Goal: Task Accomplishment & Management: Complete application form

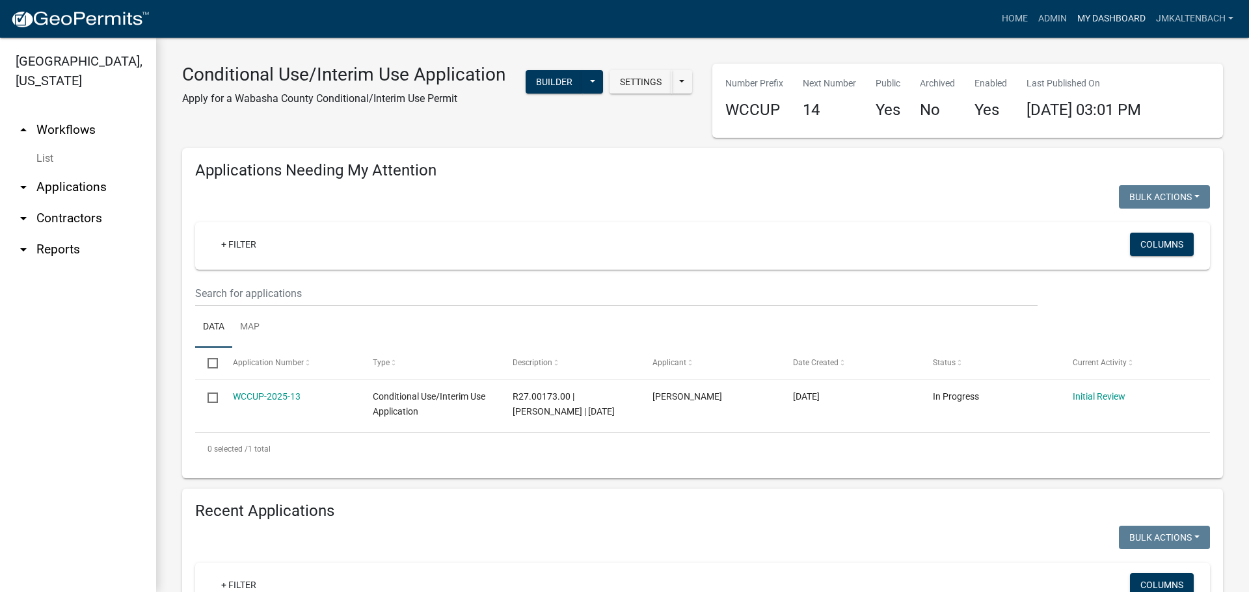
click at [1101, 19] on link "My Dashboard" at bounding box center [1111, 19] width 79 height 25
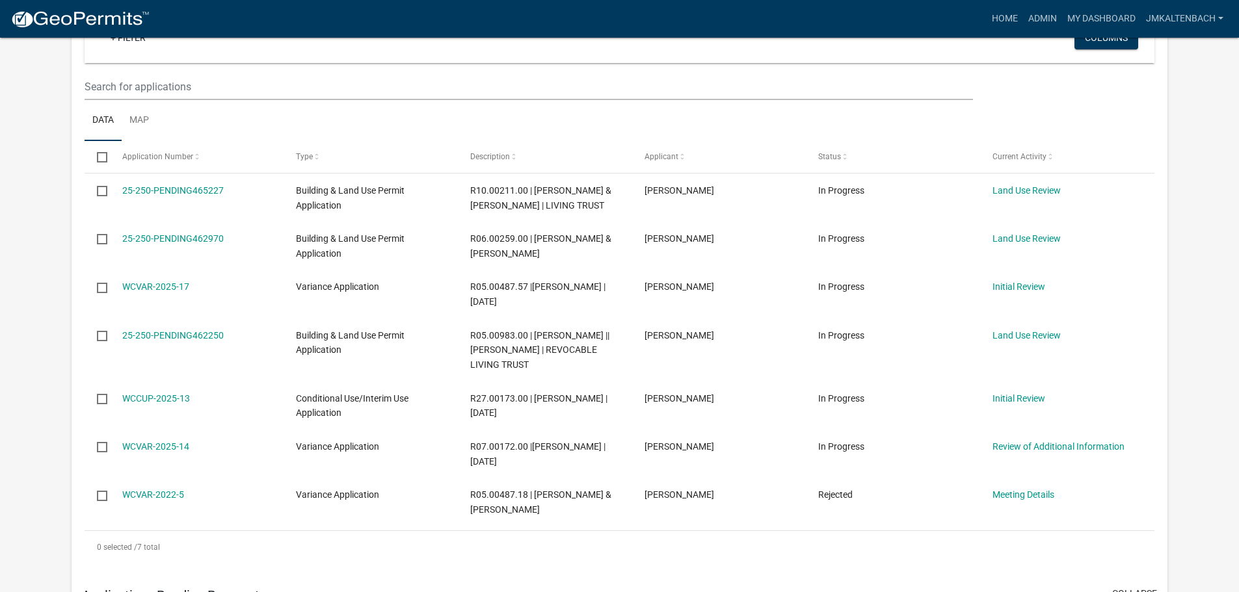
scroll to position [390, 0]
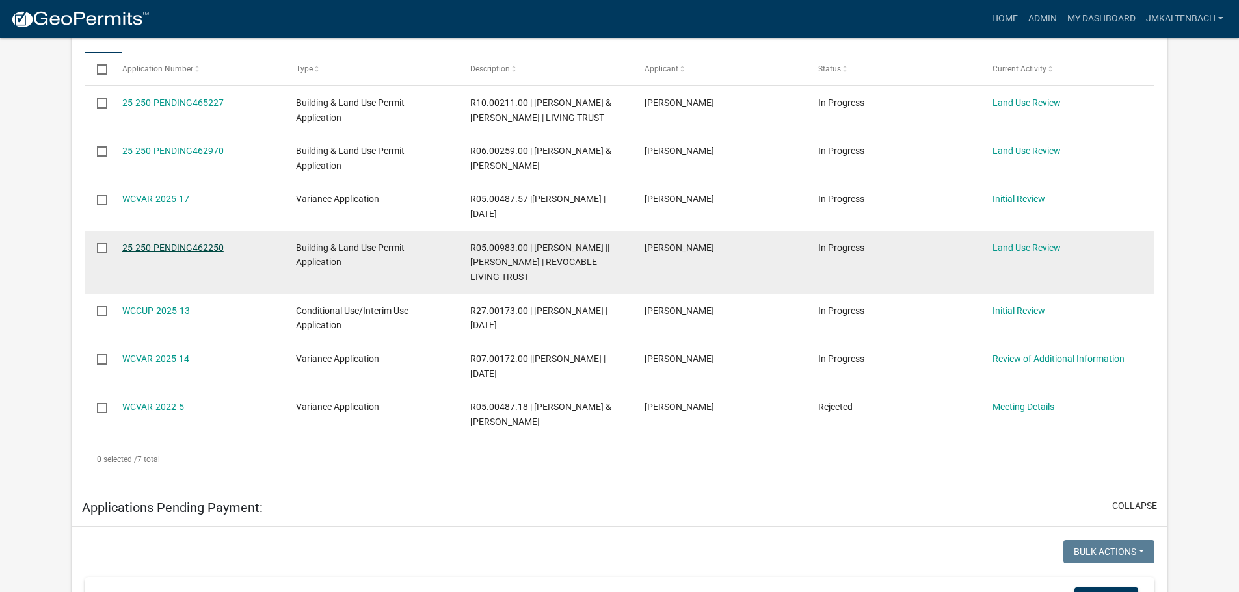
click at [202, 253] on link "25-250-PENDING462250" at bounding box center [172, 248] width 101 height 10
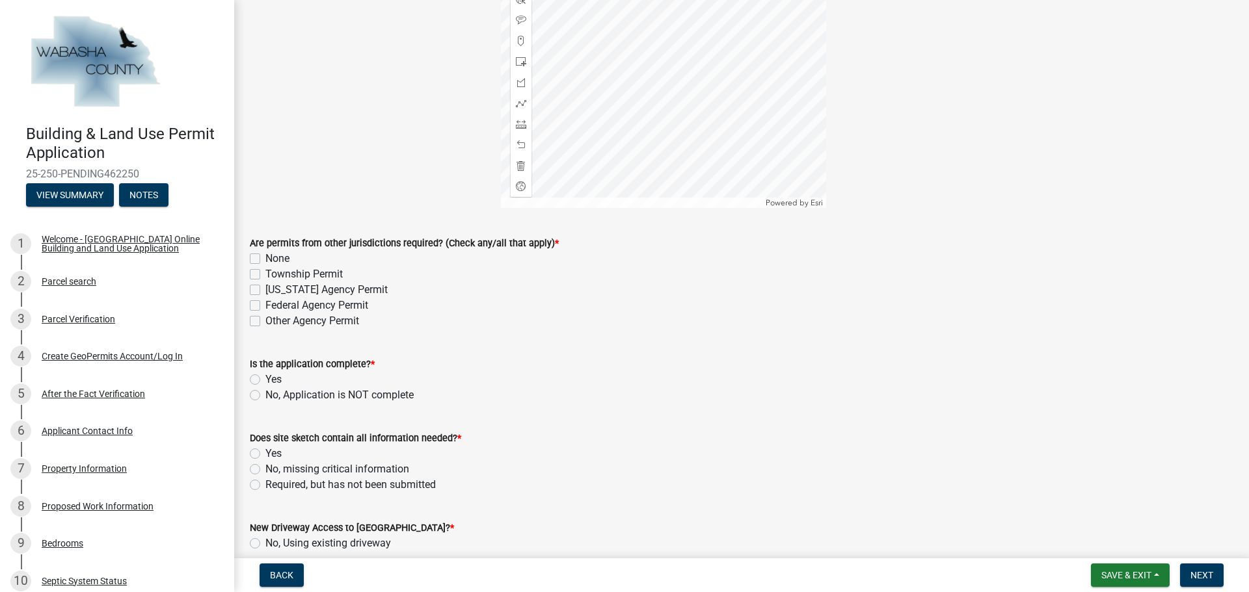
scroll to position [260, 0]
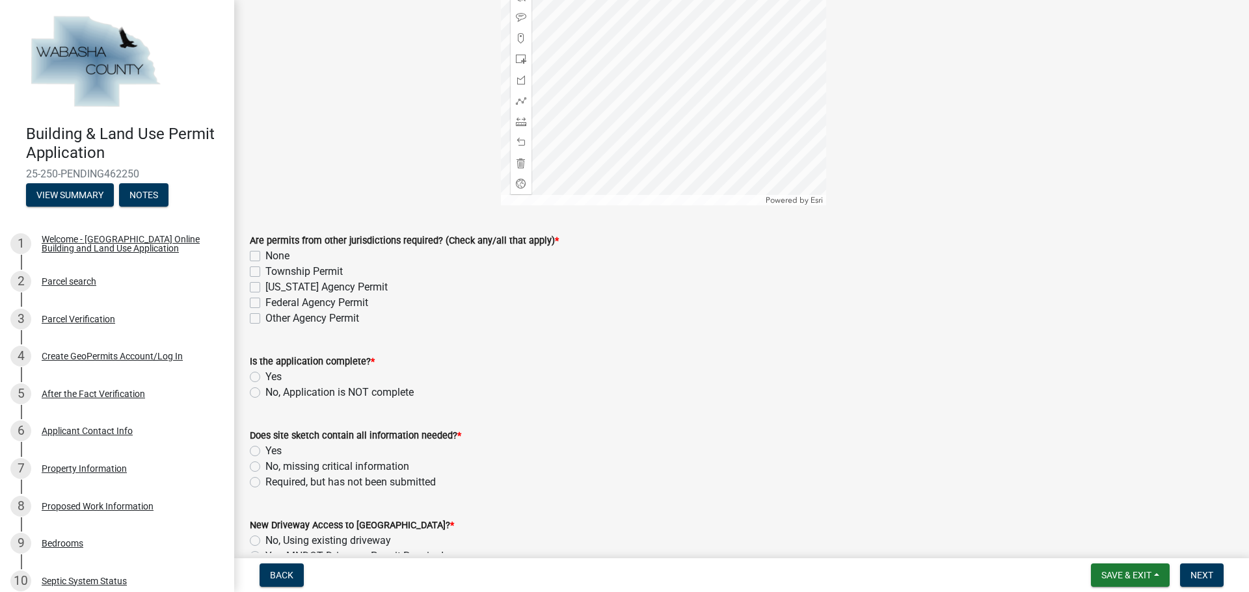
click at [265, 257] on label "None" at bounding box center [277, 256] width 24 height 16
click at [265, 257] on input "None" at bounding box center [269, 252] width 8 height 8
checkbox input "true"
checkbox input "false"
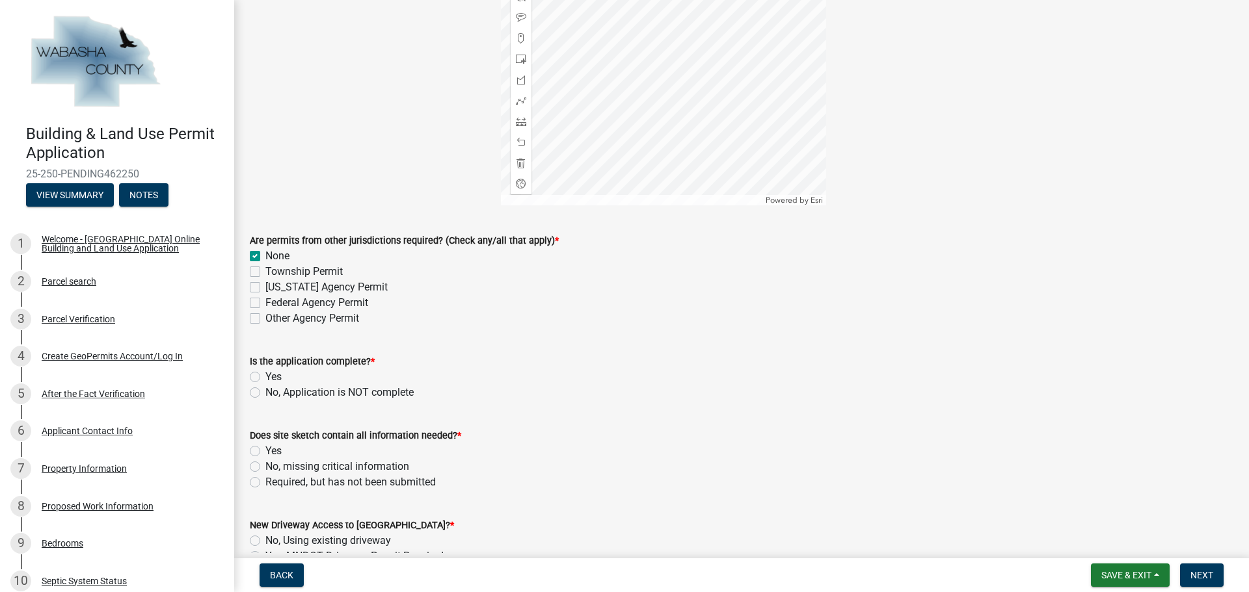
checkbox input "false"
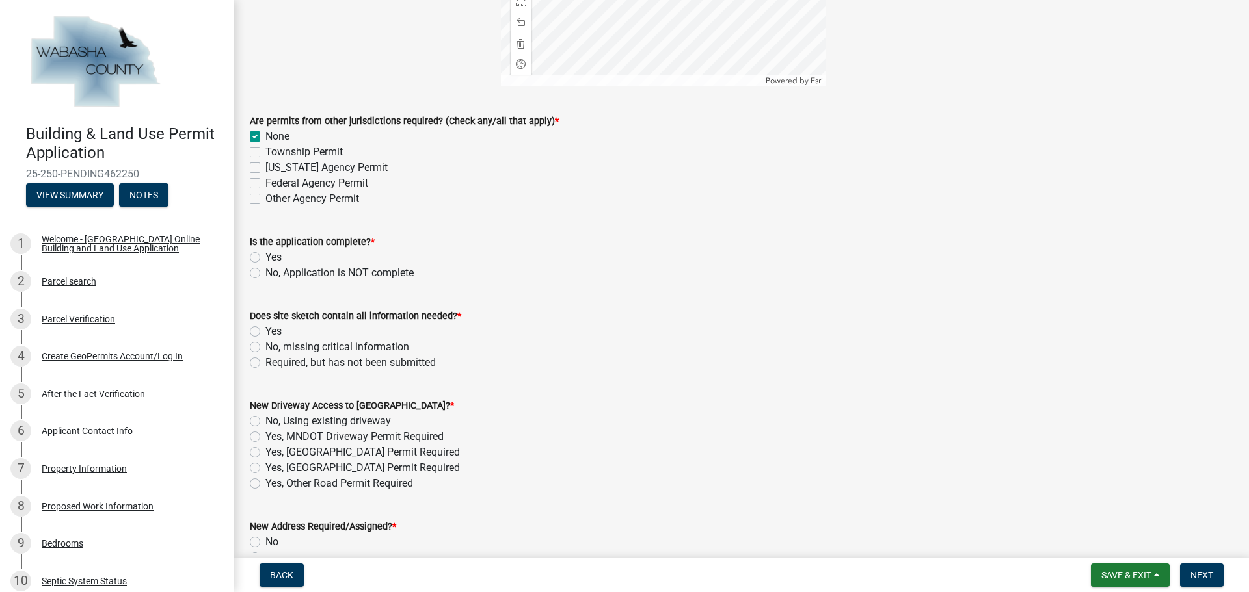
scroll to position [390, 0]
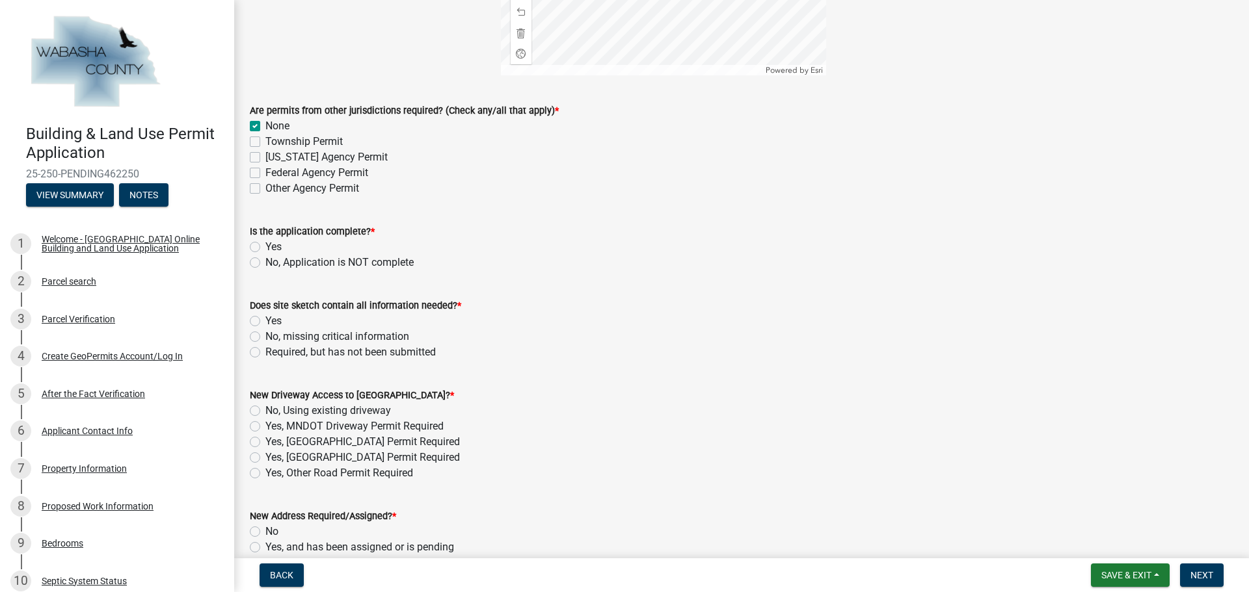
click at [265, 248] on label "Yes" at bounding box center [273, 247] width 16 height 16
click at [265, 248] on input "Yes" at bounding box center [269, 243] width 8 height 8
radio input "true"
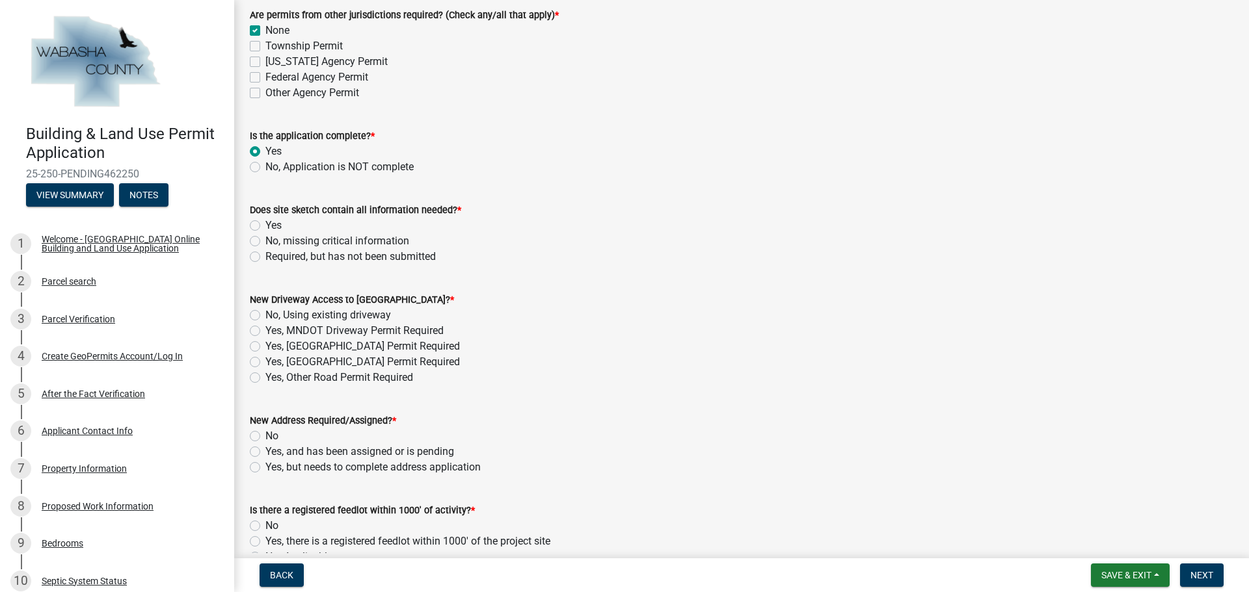
scroll to position [520, 0]
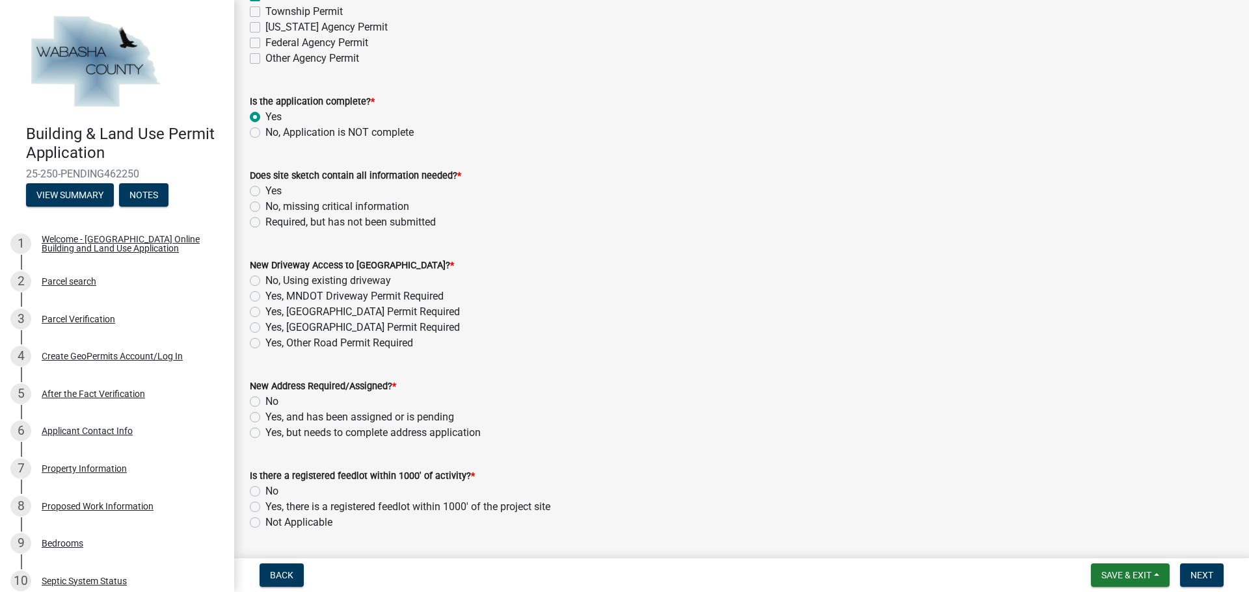
click at [265, 194] on label "Yes" at bounding box center [273, 191] width 16 height 16
click at [265, 192] on input "Yes" at bounding box center [269, 187] width 8 height 8
radio input "true"
click at [265, 281] on label "No, Using existing driveway" at bounding box center [328, 281] width 126 height 16
click at [265, 281] on input "No, Using existing driveway" at bounding box center [269, 277] width 8 height 8
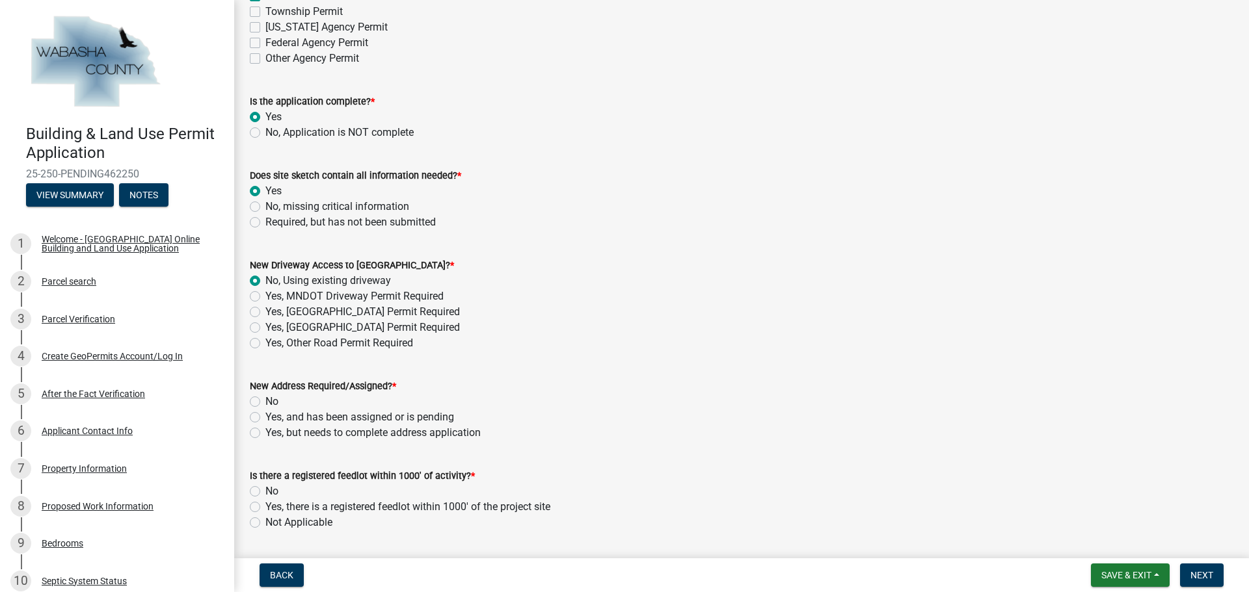
radio input "true"
click at [265, 398] on label "No" at bounding box center [271, 402] width 13 height 16
click at [265, 398] on input "No" at bounding box center [269, 398] width 8 height 8
radio input "true"
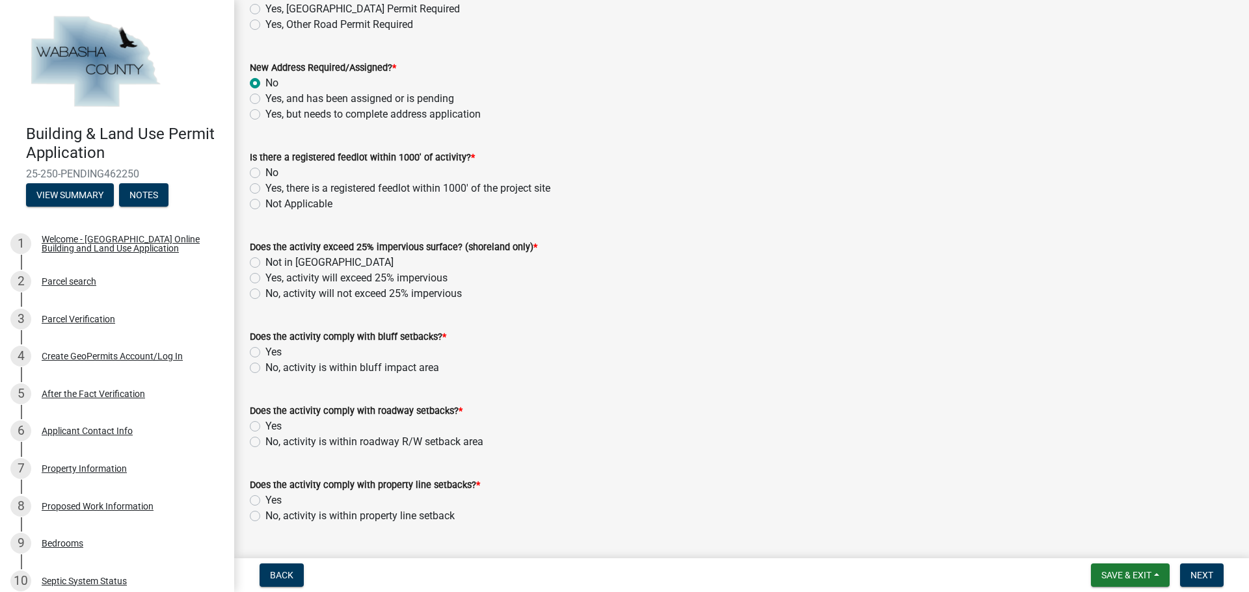
scroll to position [845, 0]
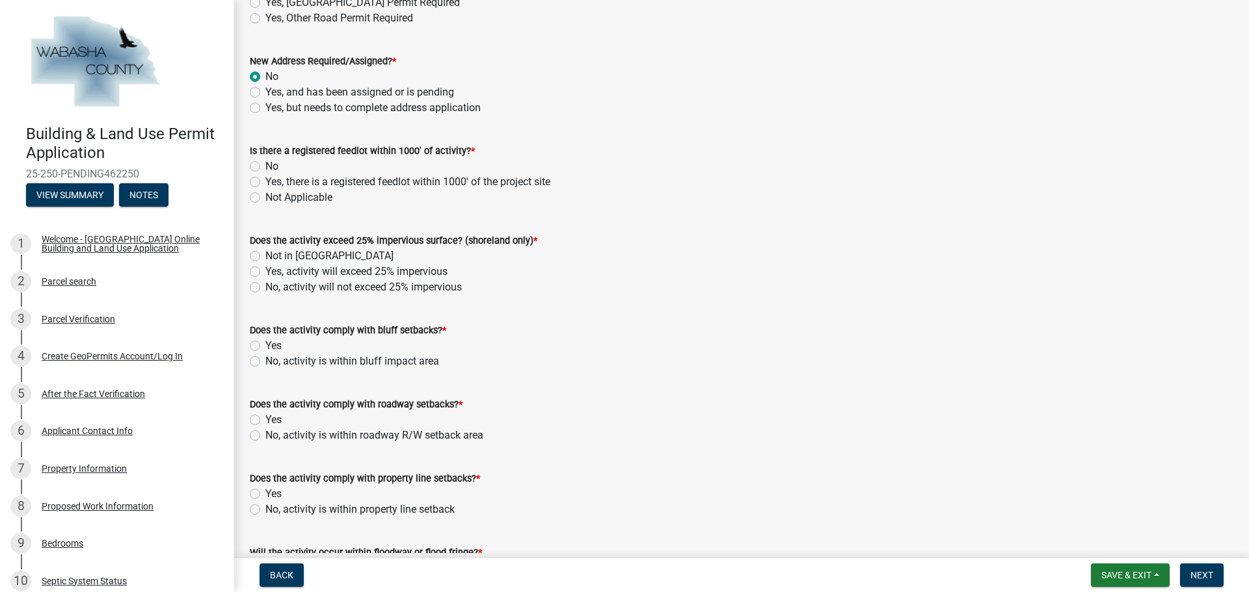
click at [265, 200] on label "Not Applicable" at bounding box center [298, 198] width 67 height 16
click at [265, 198] on input "Not Applicable" at bounding box center [269, 194] width 8 height 8
radio input "true"
click at [265, 285] on label "No, activity will not exceed 25% impervious" at bounding box center [363, 288] width 196 height 16
click at [265, 285] on input "No, activity will not exceed 25% impervious" at bounding box center [269, 284] width 8 height 8
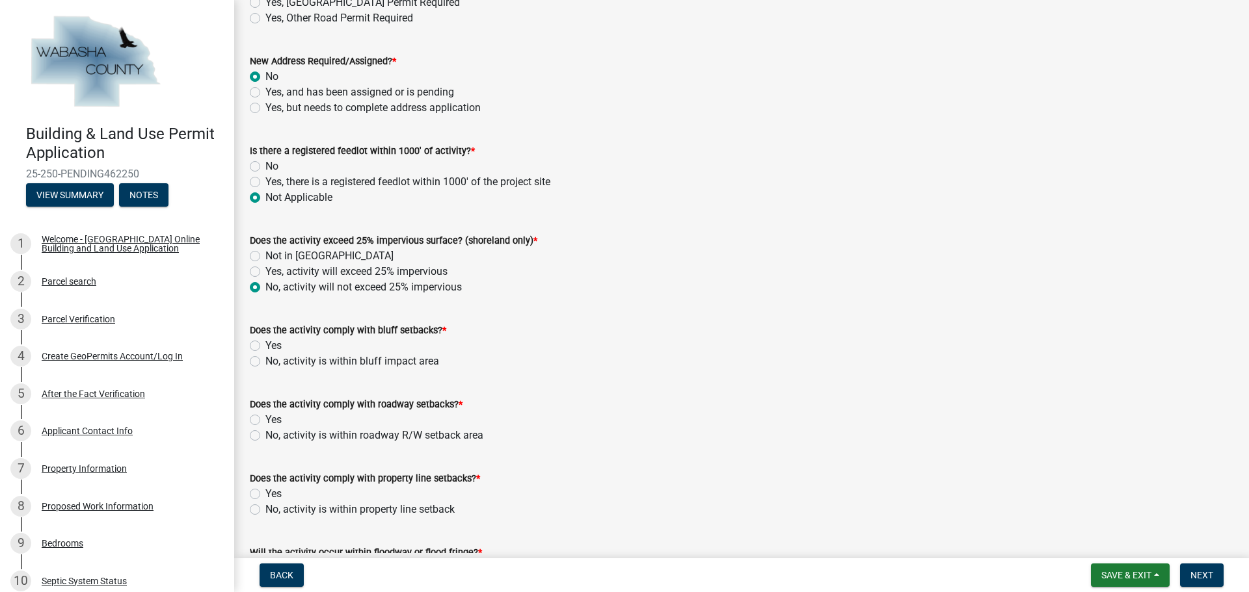
radio input "true"
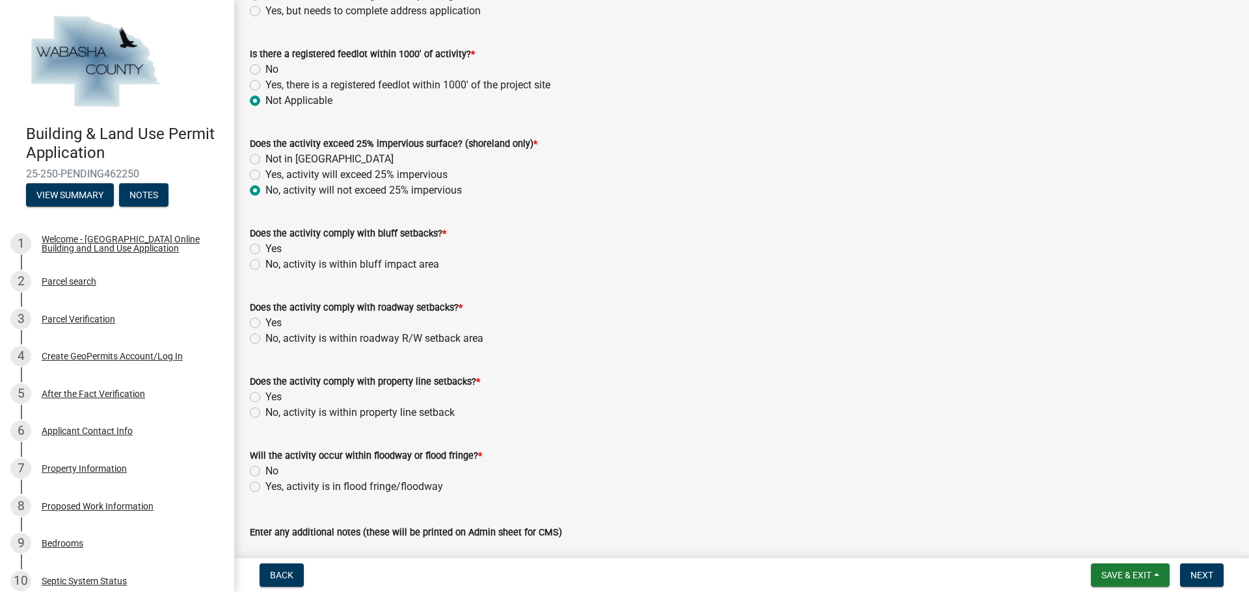
scroll to position [1041, 0]
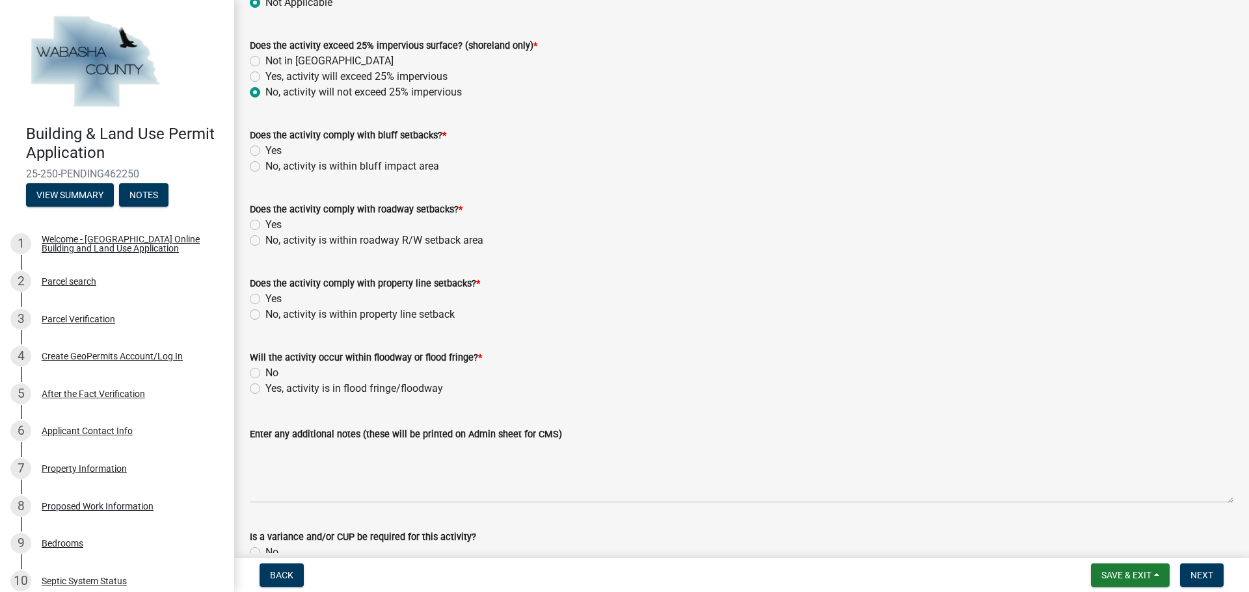
click at [265, 152] on label "Yes" at bounding box center [273, 151] width 16 height 16
click at [265, 152] on input "Yes" at bounding box center [269, 147] width 8 height 8
radio input "true"
click at [265, 222] on label "Yes" at bounding box center [273, 225] width 16 height 16
click at [265, 222] on input "Yes" at bounding box center [269, 221] width 8 height 8
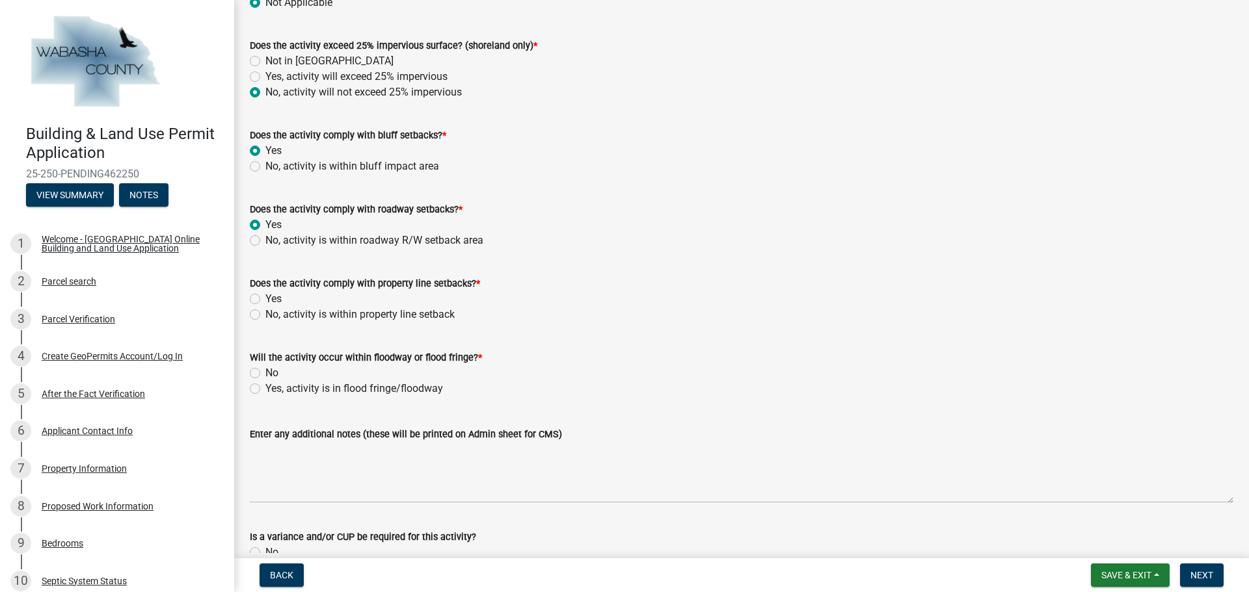
radio input "true"
click at [260, 302] on div "Yes" at bounding box center [741, 299] width 983 height 16
click at [265, 302] on label "Yes" at bounding box center [273, 299] width 16 height 16
click at [265, 300] on input "Yes" at bounding box center [269, 295] width 8 height 8
radio input "true"
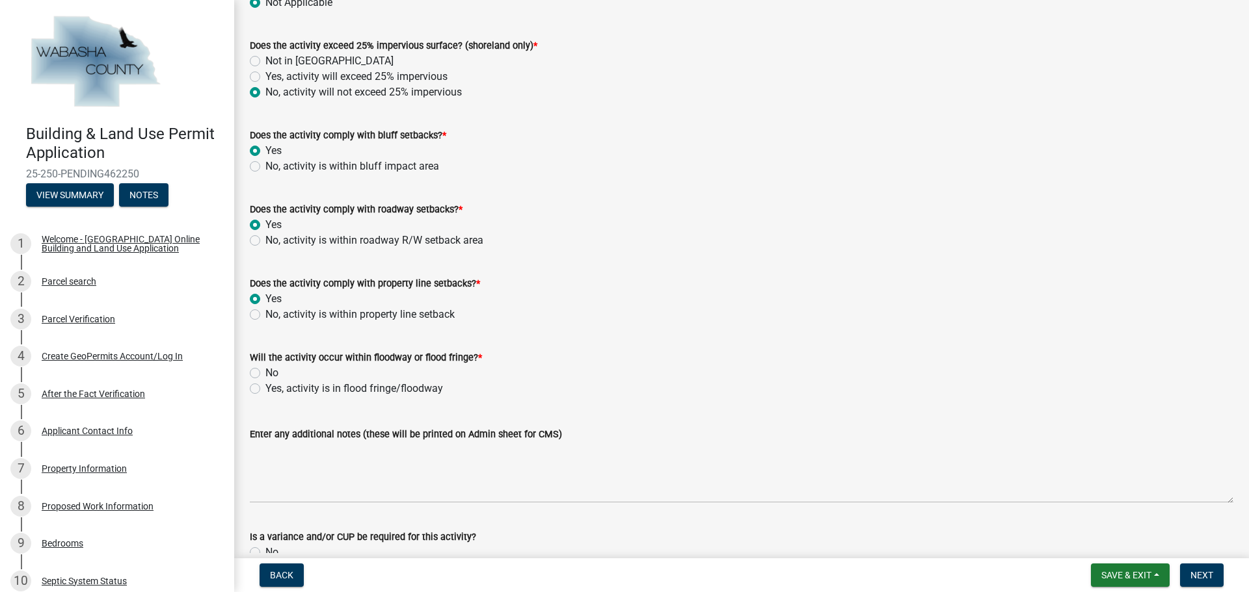
click at [265, 374] on label "No" at bounding box center [271, 374] width 13 height 16
click at [265, 374] on input "No" at bounding box center [269, 370] width 8 height 8
radio input "true"
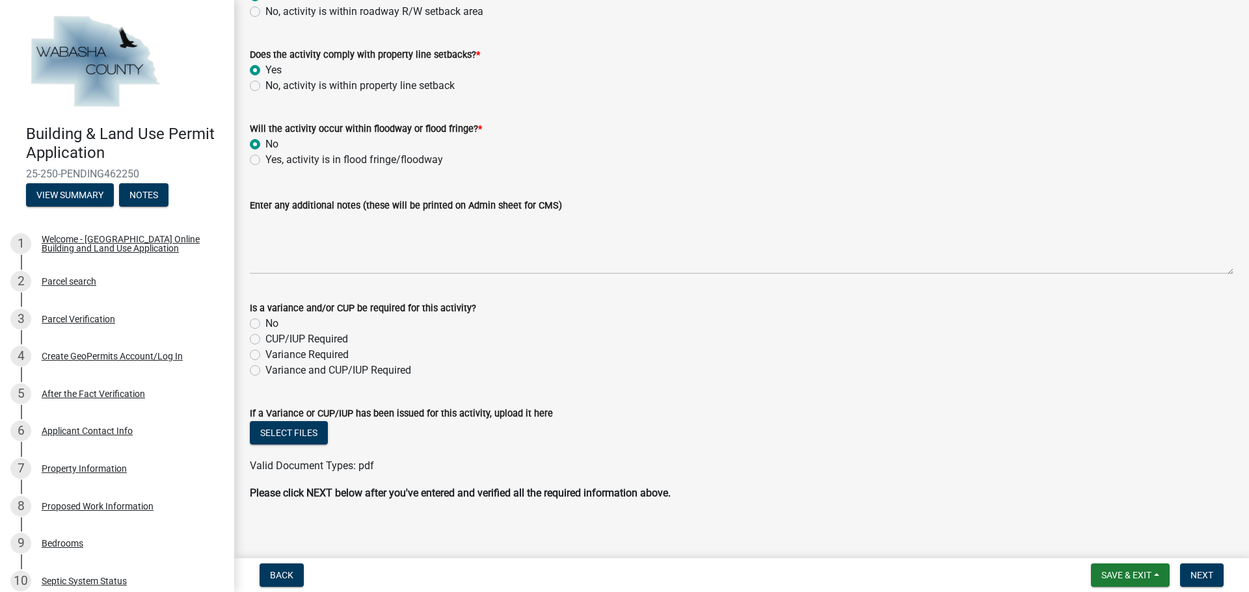
scroll to position [1279, 0]
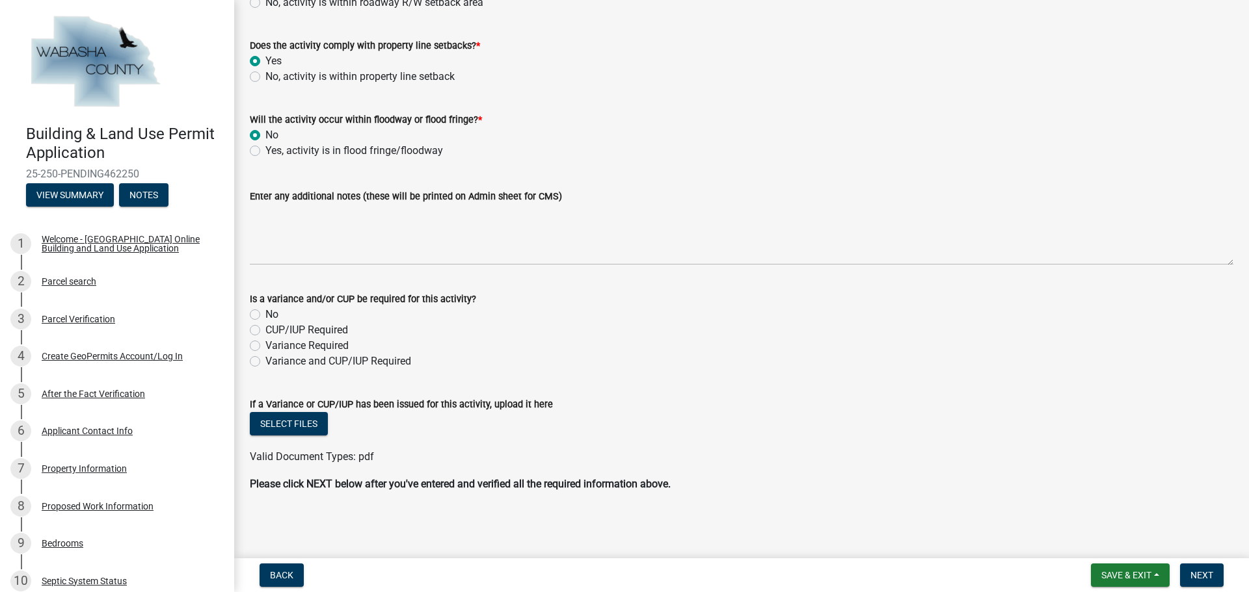
click at [265, 318] on label "No" at bounding box center [271, 315] width 13 height 16
click at [265, 315] on input "No" at bounding box center [269, 311] width 8 height 8
radio input "true"
click at [1199, 568] on button "Next" at bounding box center [1202, 575] width 44 height 23
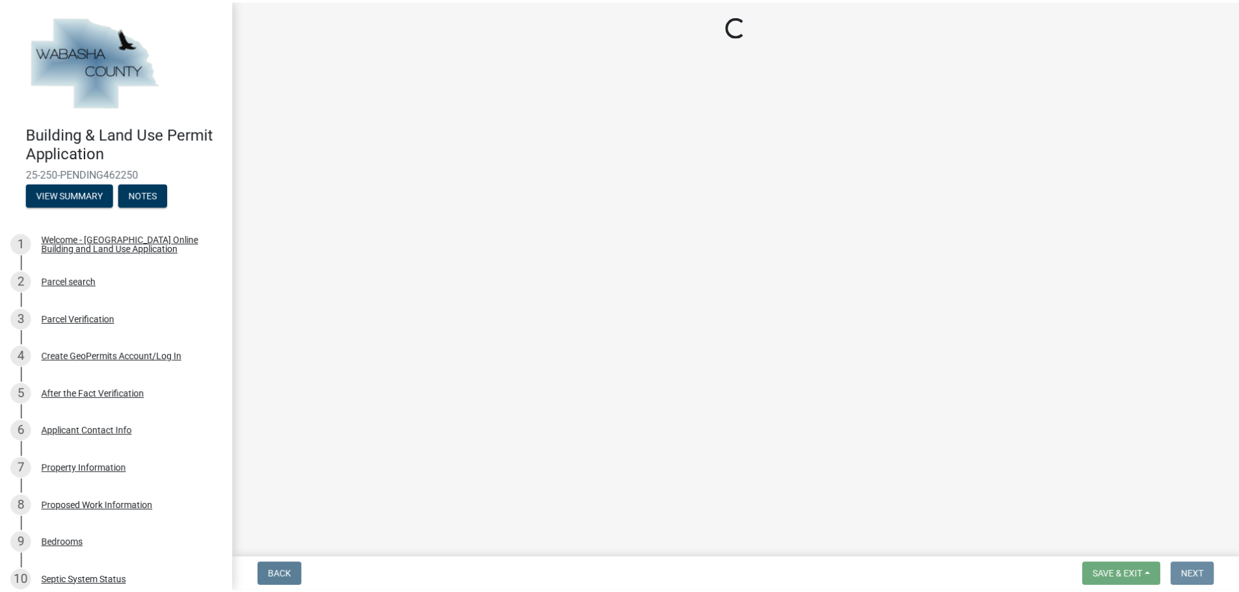
scroll to position [0, 0]
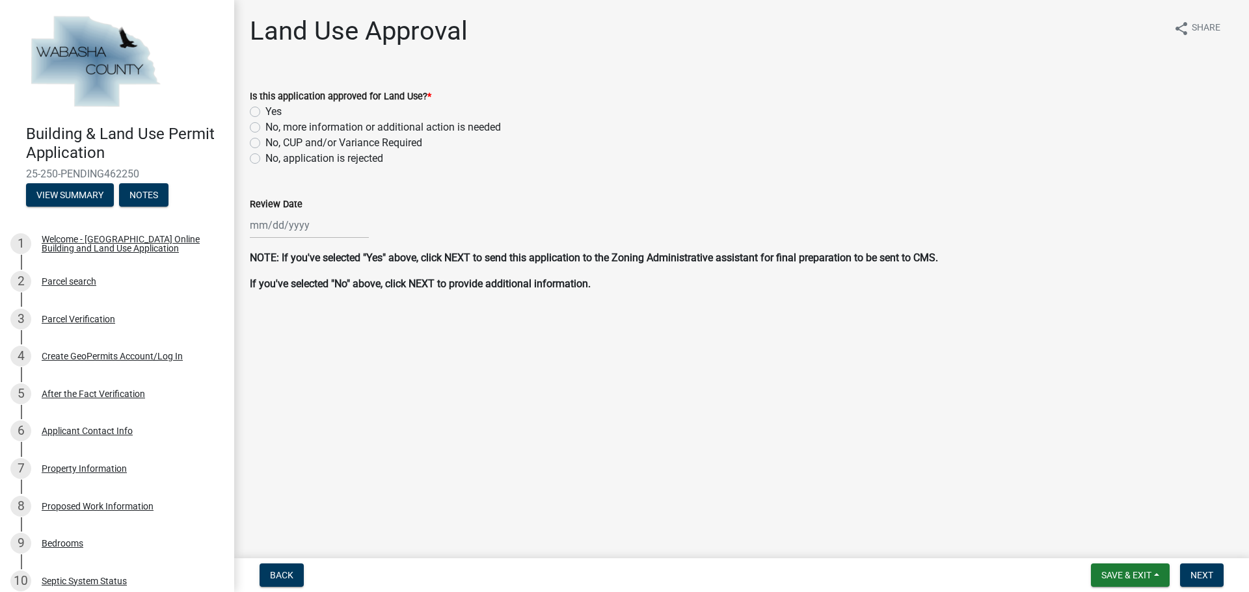
click at [265, 112] on label "Yes" at bounding box center [273, 112] width 16 height 16
click at [265, 112] on input "Yes" at bounding box center [269, 108] width 8 height 8
radio input "true"
click at [291, 224] on div at bounding box center [309, 225] width 119 height 27
select select "8"
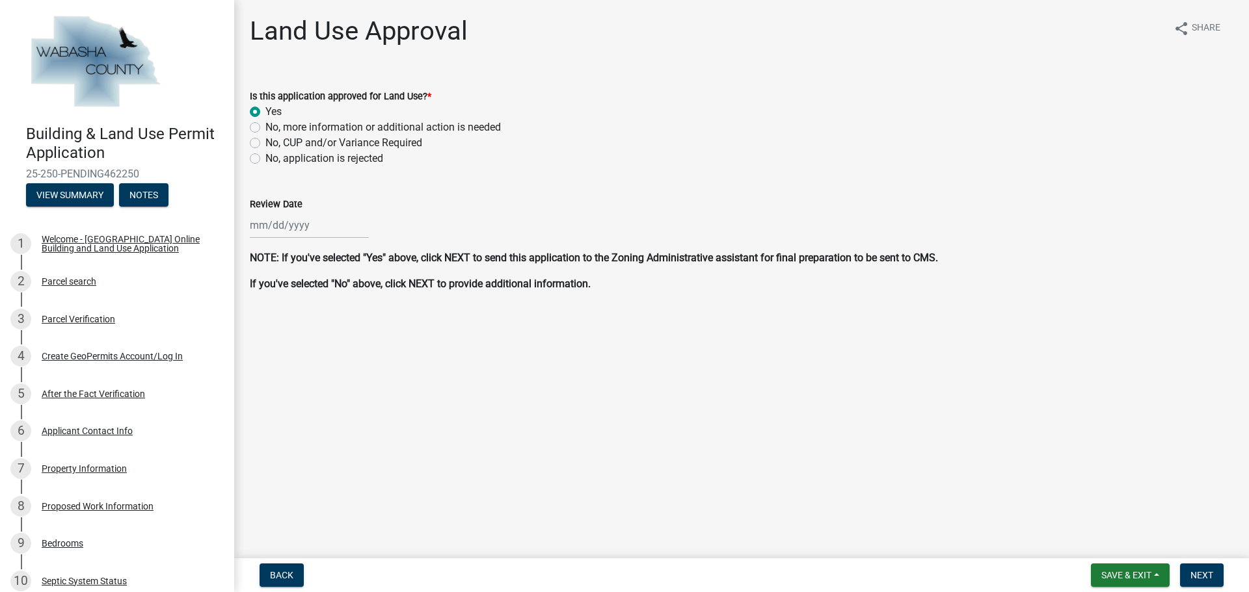
select select "2025"
click at [282, 364] on div "19" at bounding box center [283, 357] width 21 height 21
type input "[DATE]"
click at [1202, 571] on span "Next" at bounding box center [1201, 575] width 23 height 10
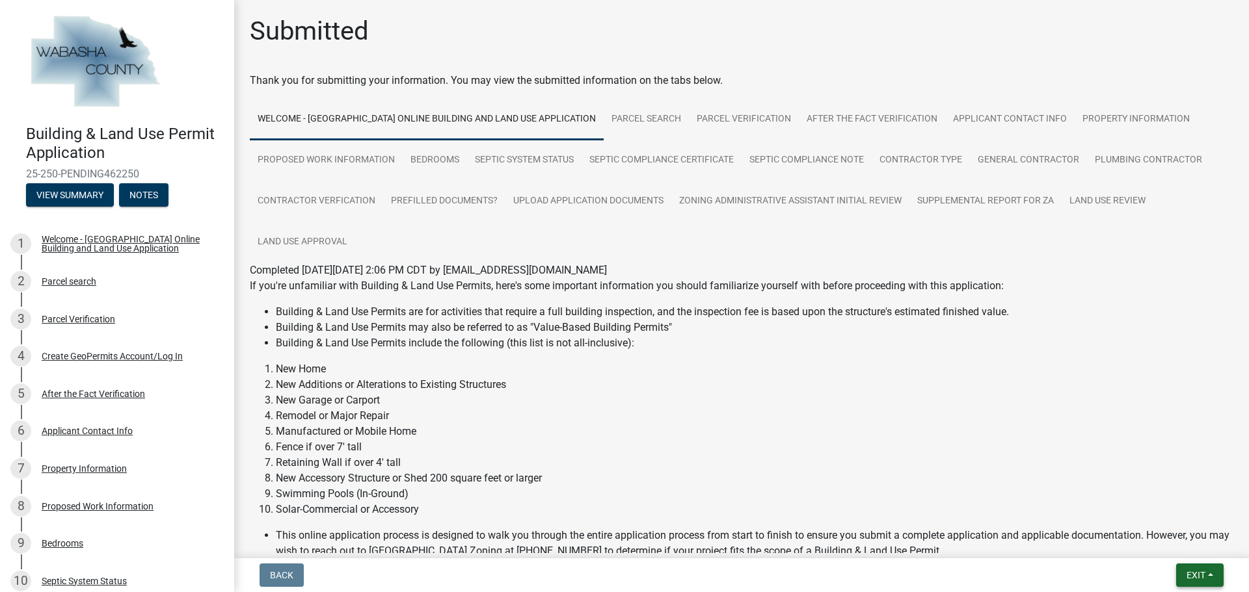
click at [1216, 576] on button "Exit" at bounding box center [1199, 575] width 47 height 23
click at [1152, 542] on button "Save & Exit" at bounding box center [1171, 541] width 104 height 31
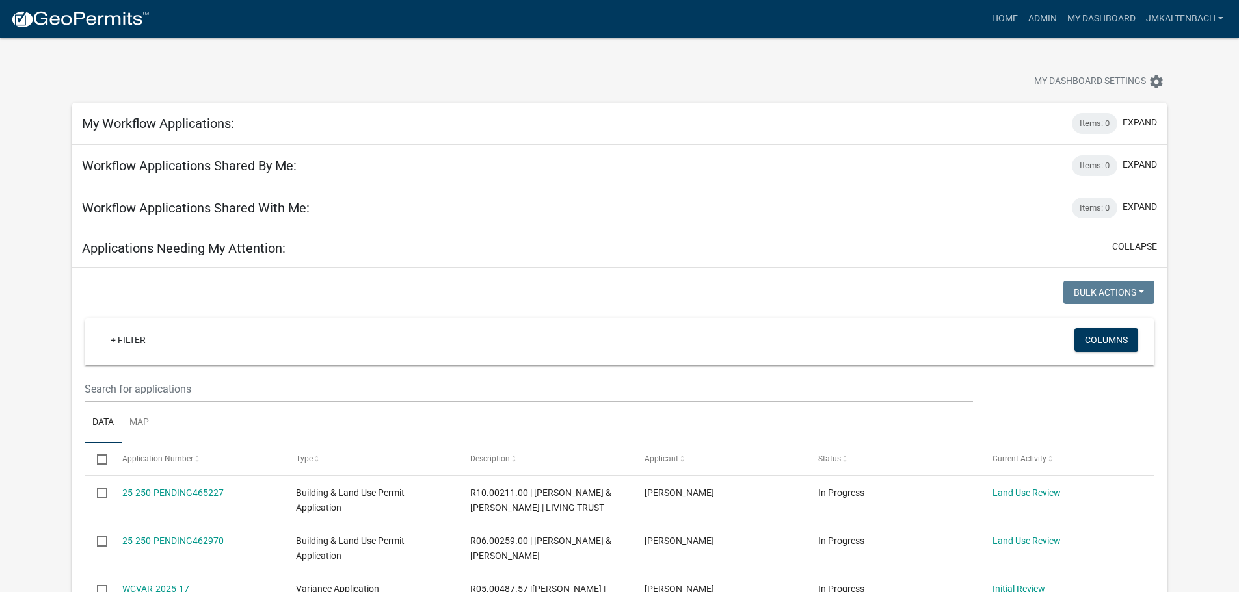
click at [729, 59] on div "My Dashboard Settings settings" at bounding box center [619, 68] width 1115 height 60
